Goal: Navigation & Orientation: Find specific page/section

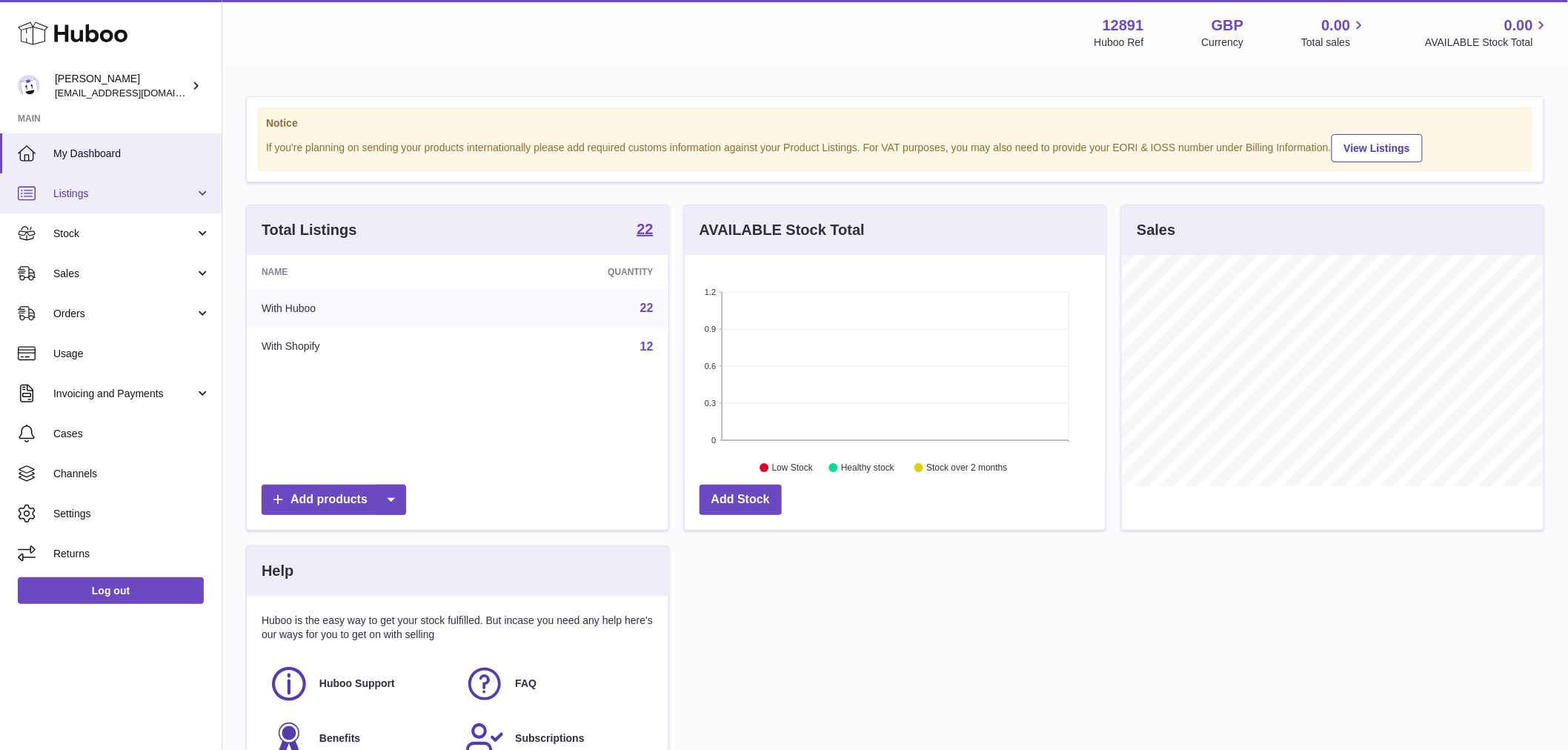
scroll to position [231, 421]
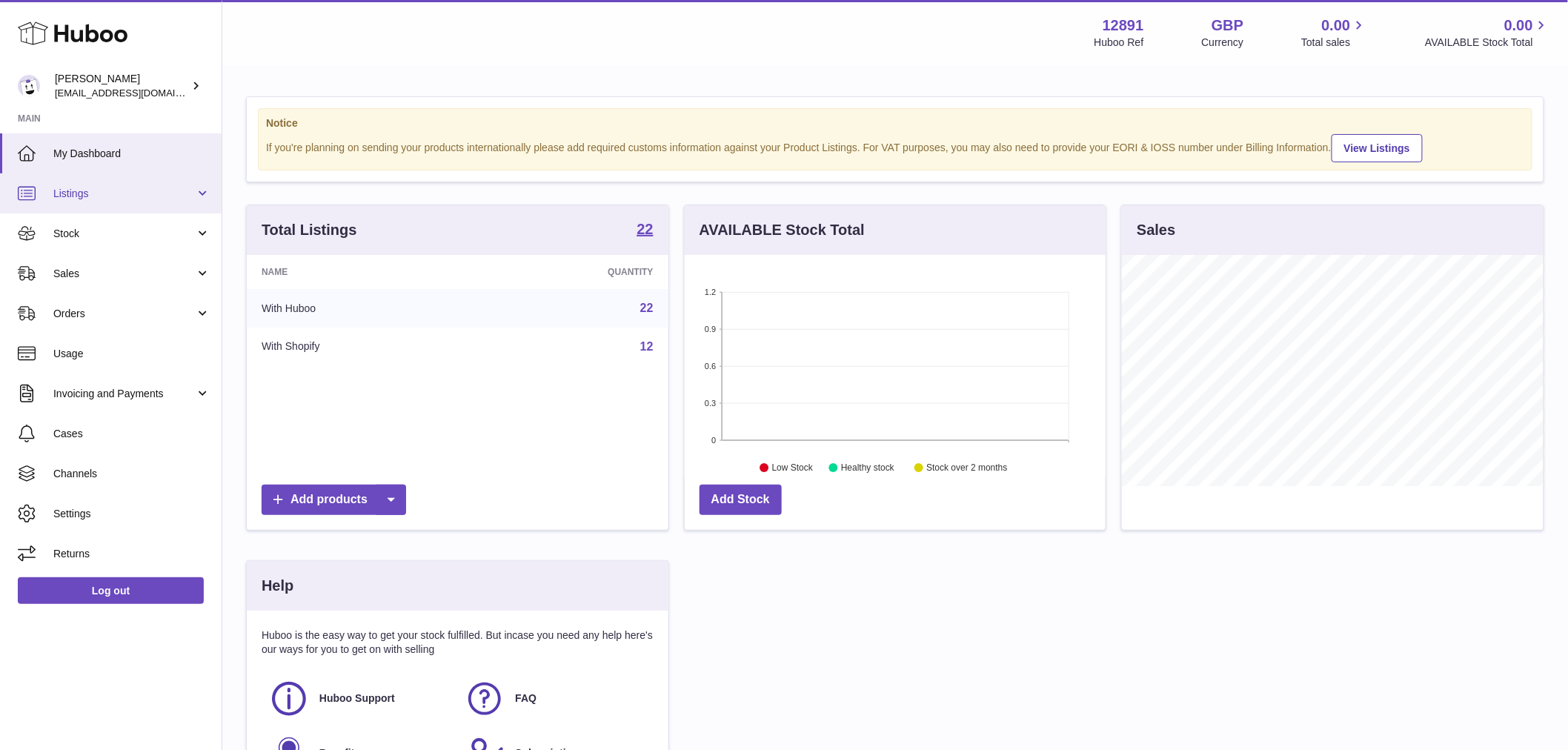
drag, startPoint x: 151, startPoint y: 180, endPoint x: 154, endPoint y: 207, distance: 27.2
click at [151, 180] on link "Listings" at bounding box center [111, 193] width 222 height 40
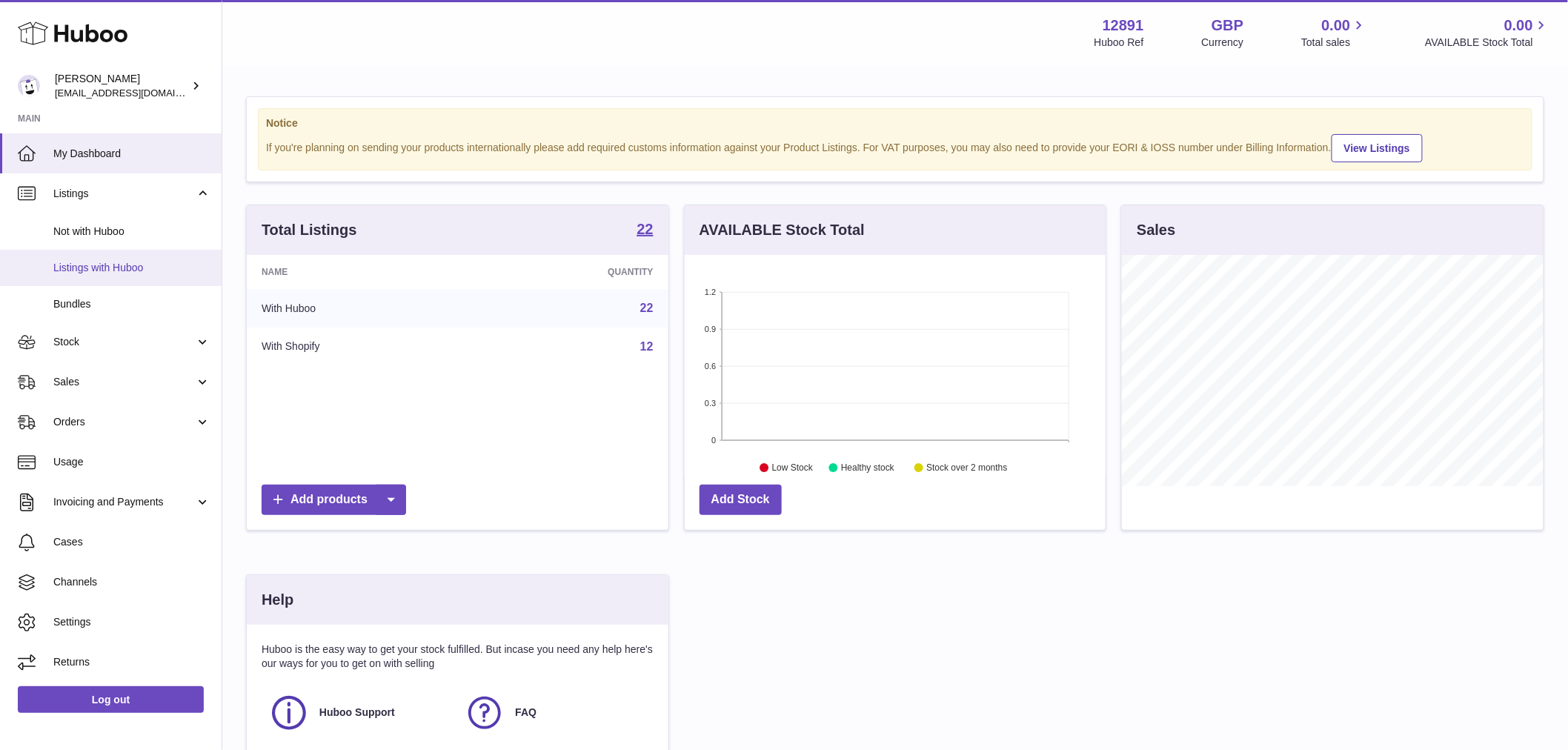
click at [151, 261] on span "Listings with Huboo" at bounding box center [132, 268] width 157 height 14
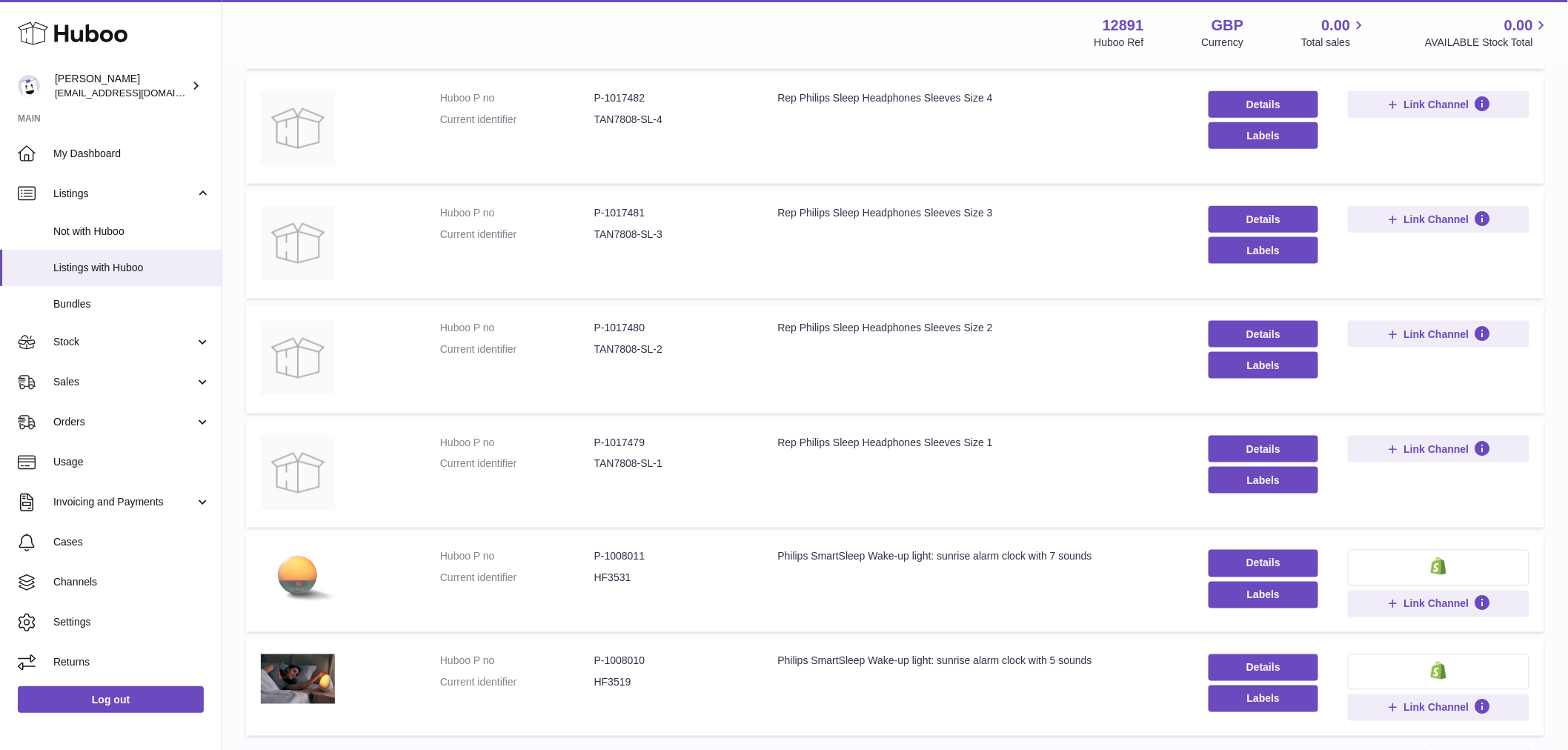
scroll to position [793, 0]
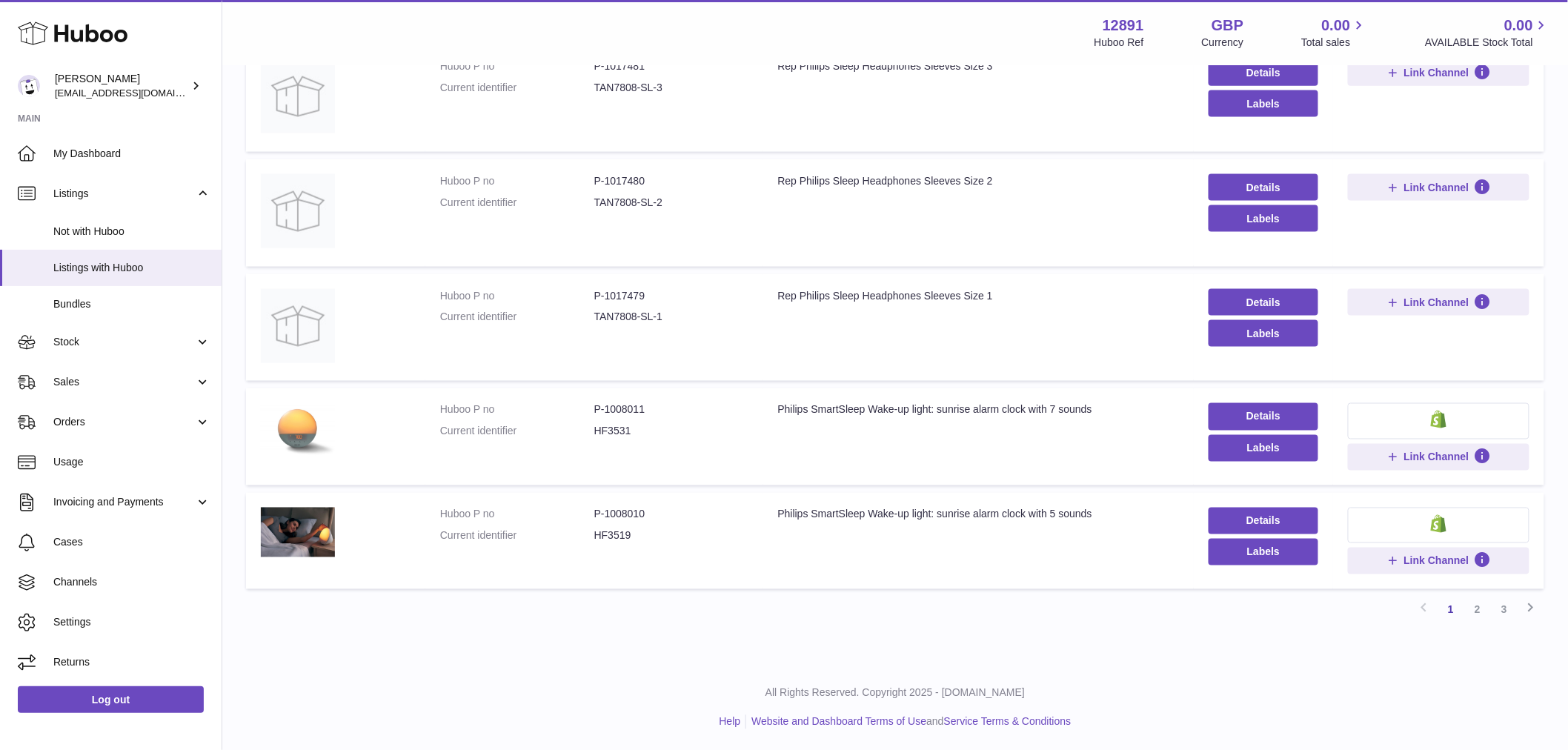
click at [820, 304] on td "Title Rep Philips Sleep Headphones Sleeves Size 1" at bounding box center [979, 328] width 431 height 108
click at [958, 406] on div "Philips SmartSleep Wake-up light: sunrise alarm clock with 7 sounds" at bounding box center [978, 410] width 401 height 14
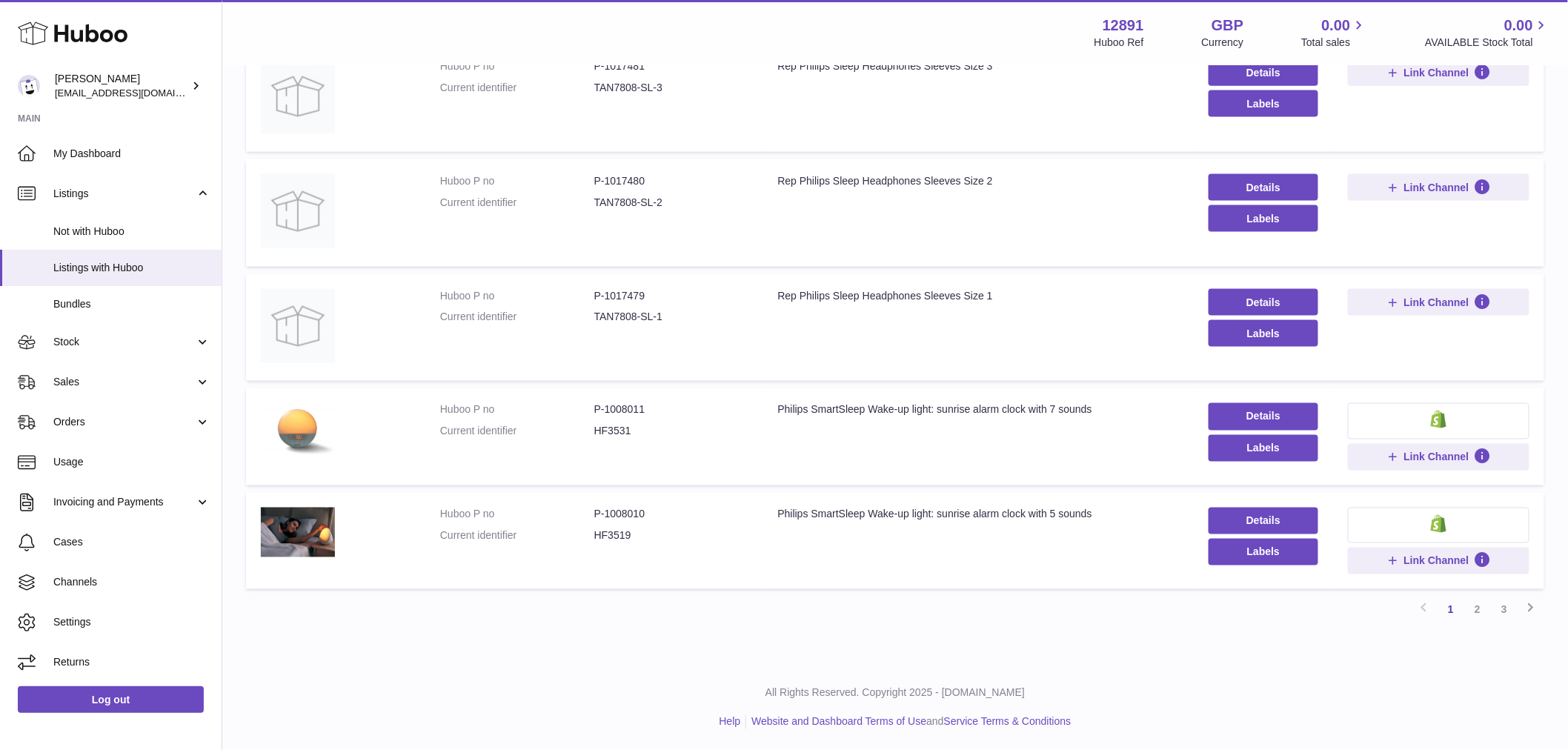
click at [904, 290] on div "Rep Philips Sleep Headphones Sleeves Size 1" at bounding box center [978, 296] width 401 height 14
click at [1483, 608] on link "2" at bounding box center [1477, 610] width 26 height 26
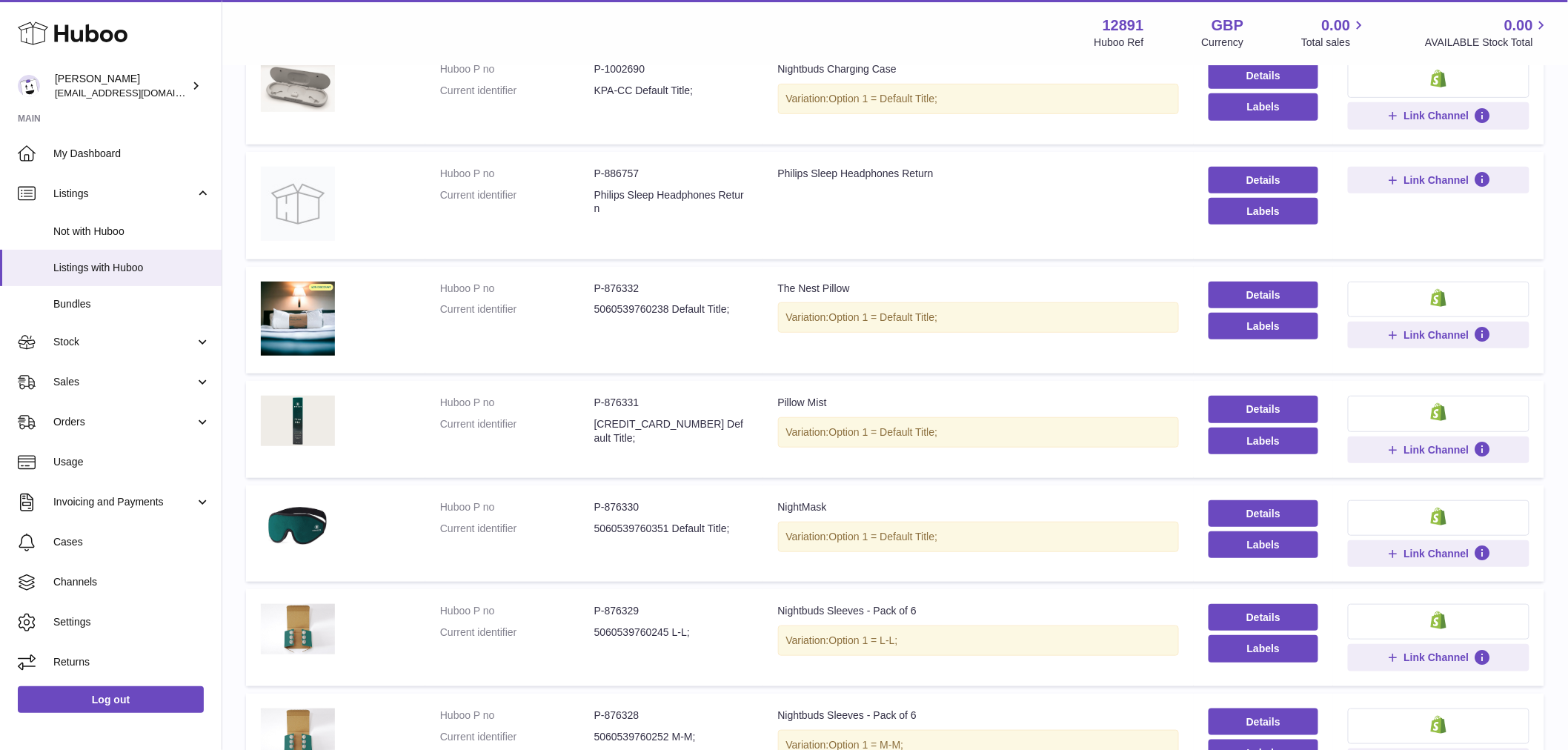
scroll to position [231, 0]
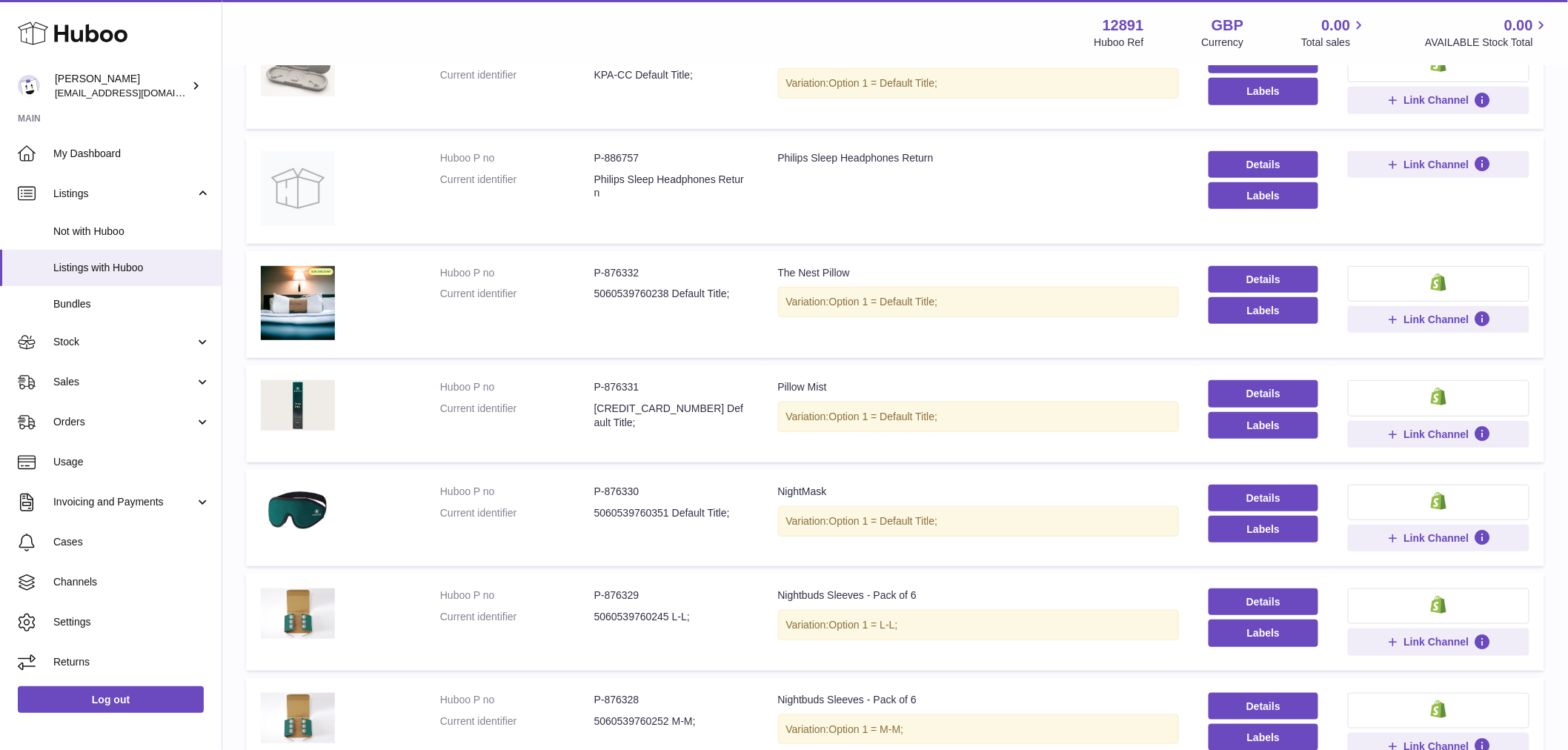
click at [826, 270] on div "The Nest Pillow" at bounding box center [978, 273] width 401 height 14
click at [821, 493] on div "NightMask" at bounding box center [978, 491] width 401 height 14
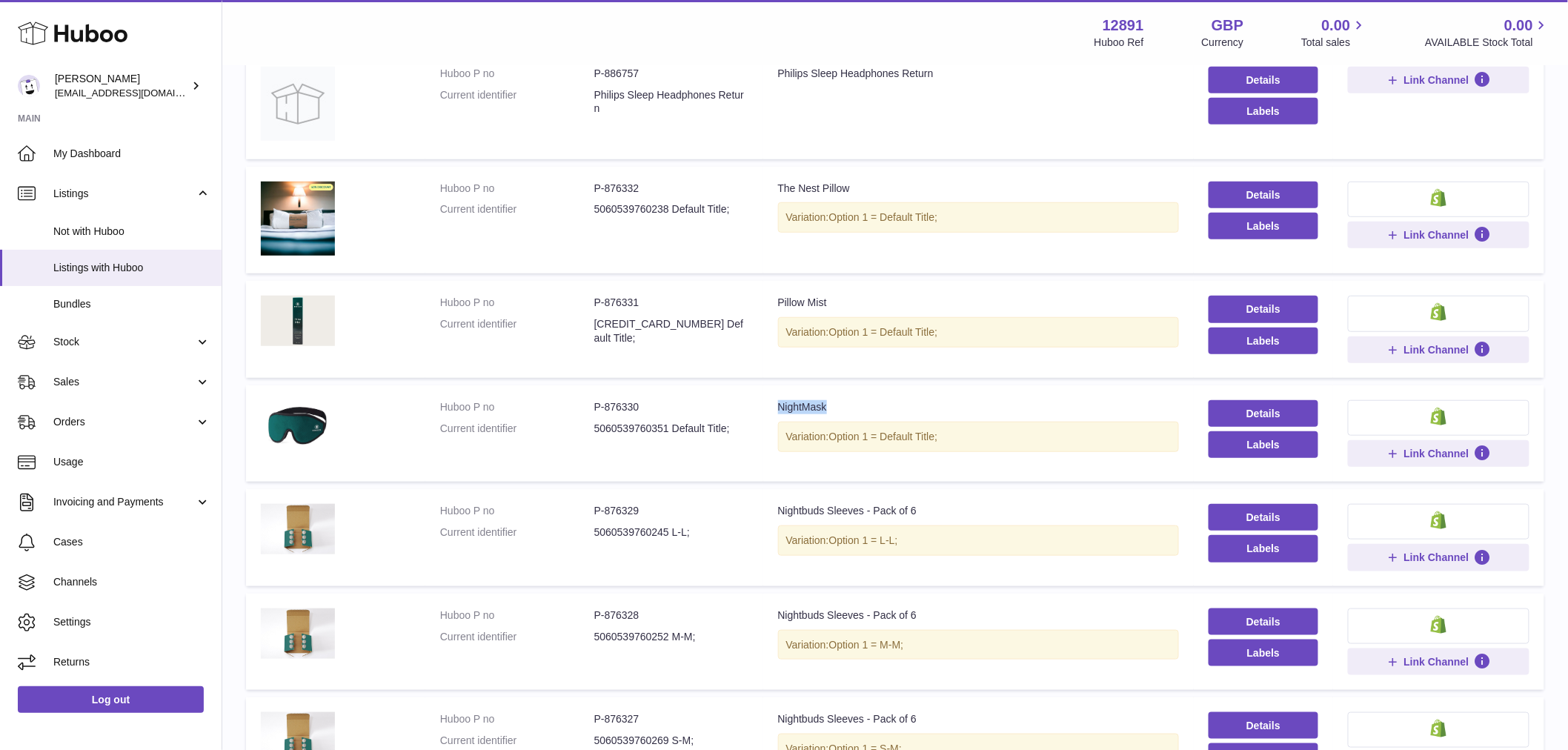
scroll to position [560, 0]
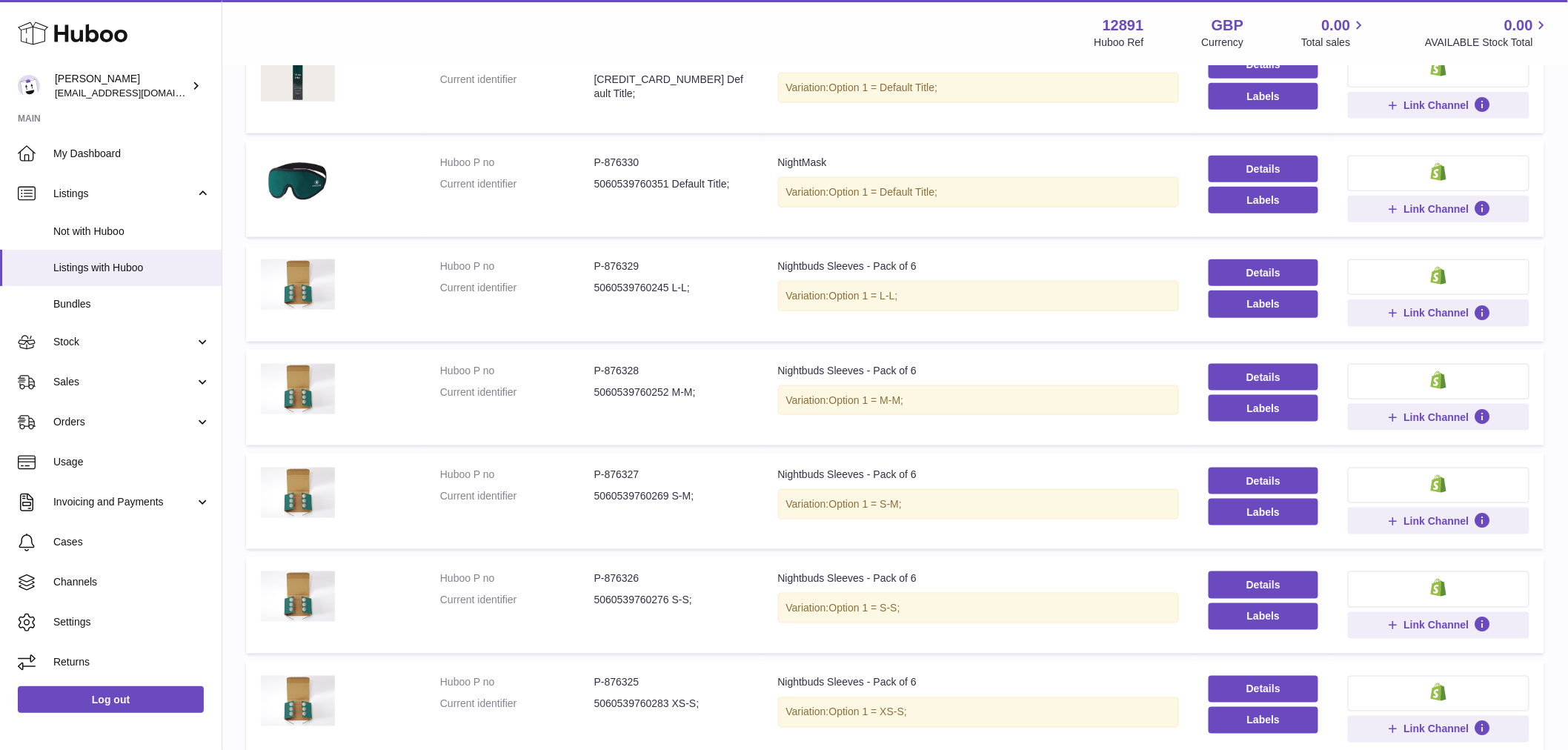
click at [860, 372] on div "Nightbuds Sleeves - Pack of 6" at bounding box center [978, 371] width 401 height 14
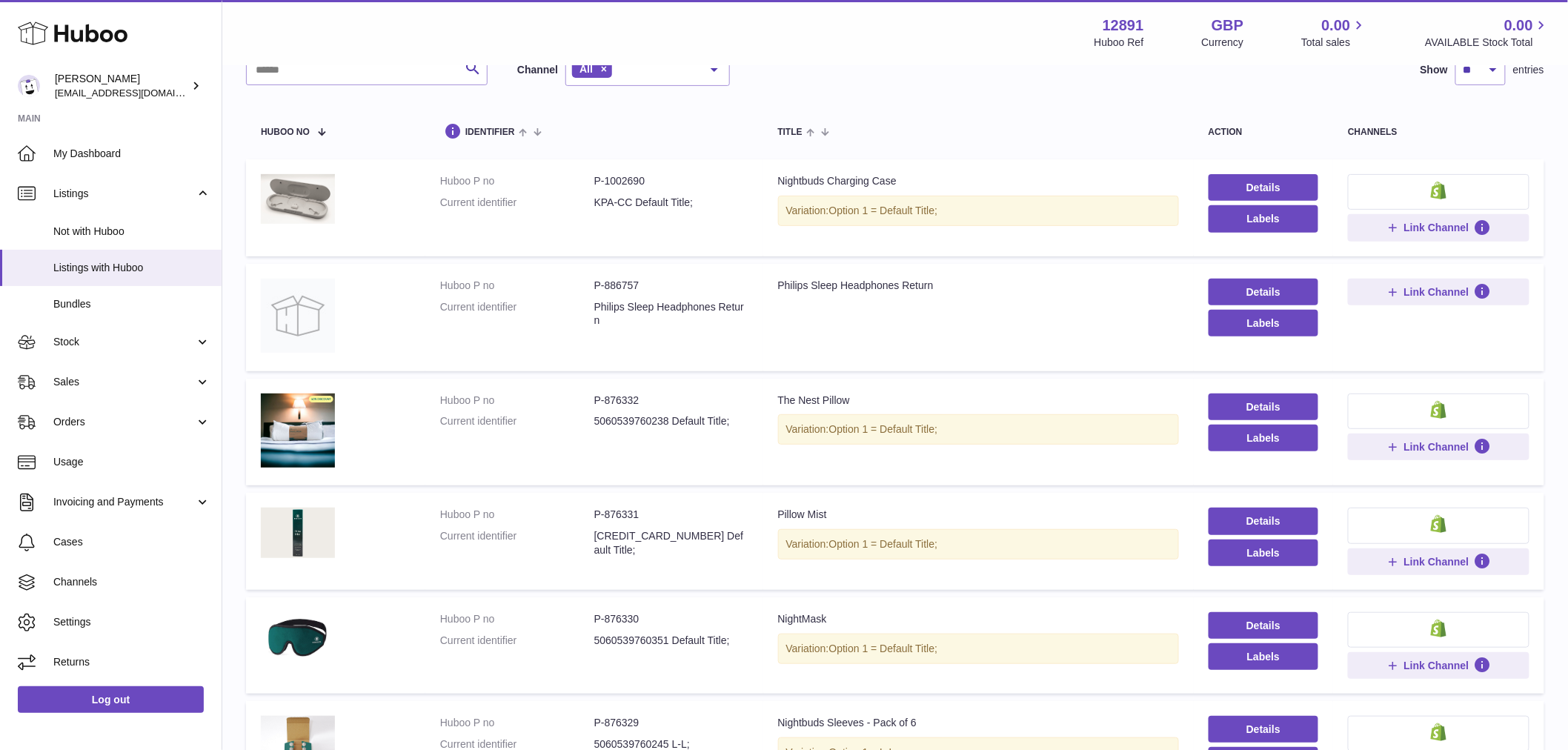
scroll to position [75, 0]
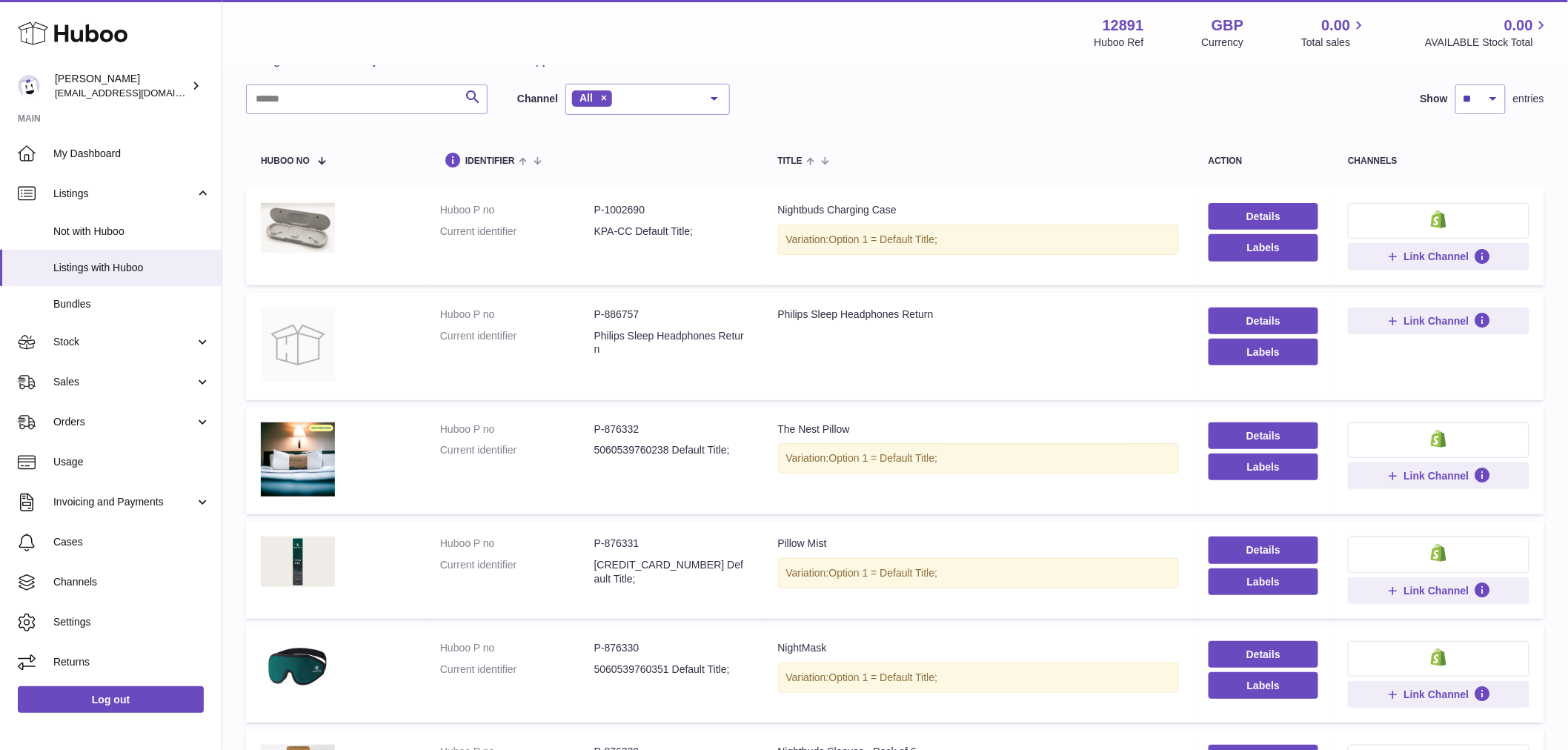
click at [843, 322] on td "Title Philips Sleep Headphones Return" at bounding box center [979, 346] width 431 height 108
click at [839, 369] on td "Title Philips Sleep Headphones Return" at bounding box center [979, 346] width 431 height 108
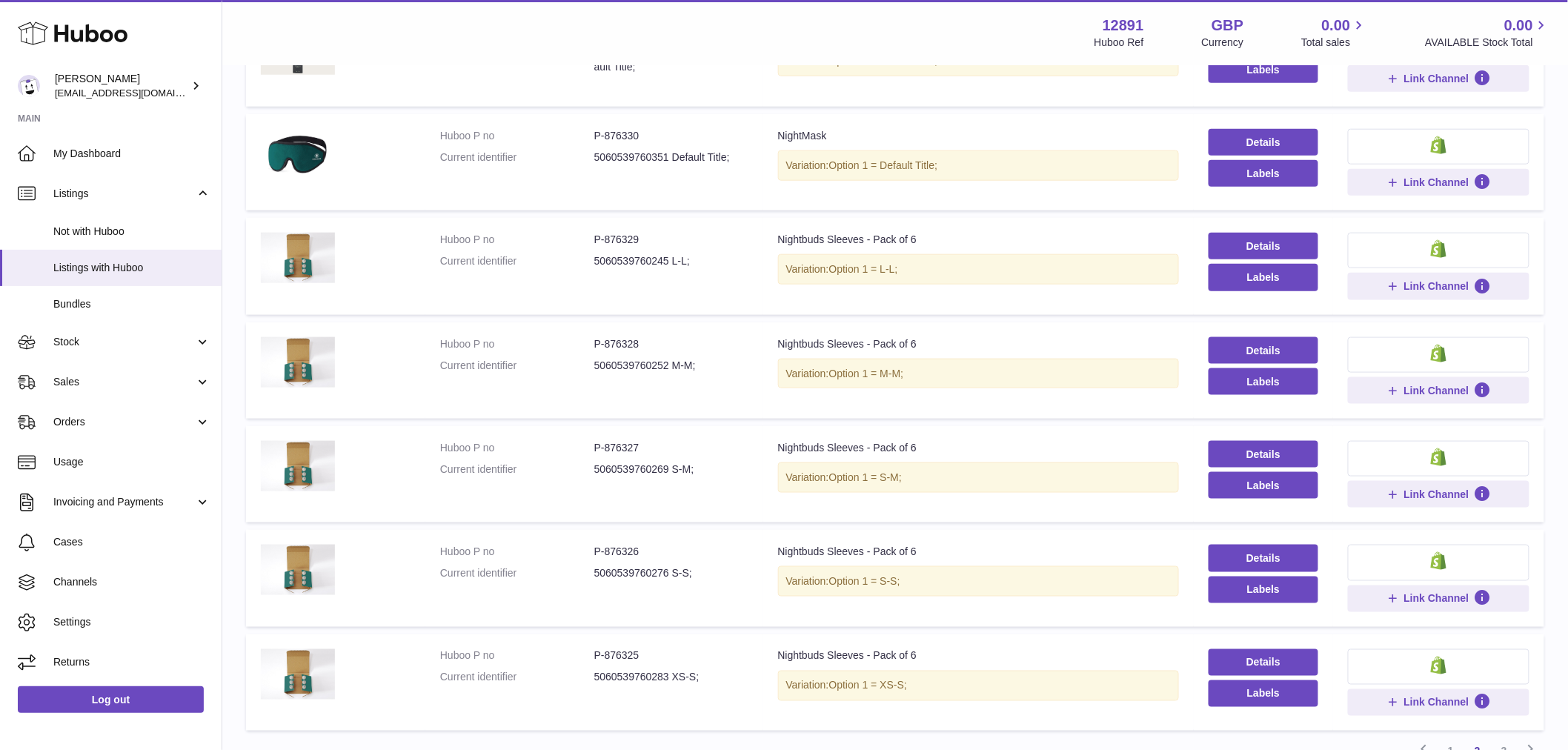
scroll to position [322, 0]
